Goal: Task Accomplishment & Management: Manage account settings

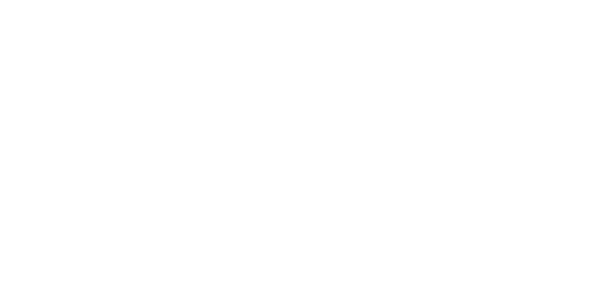
select select "*"
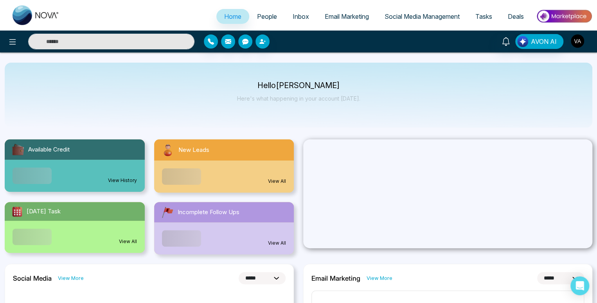
click at [577, 41] on img "button" at bounding box center [577, 40] width 13 height 13
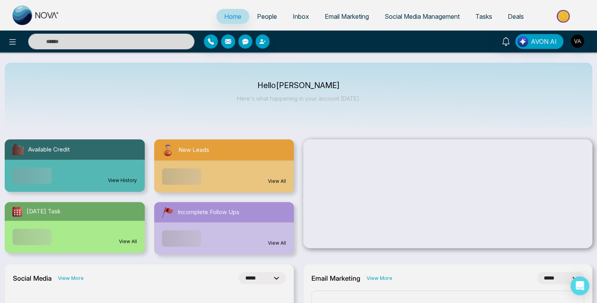
click at [526, 167] on button "Logout" at bounding box center [532, 167] width 66 height 15
